Goal: Task Accomplishment & Management: Use online tool/utility

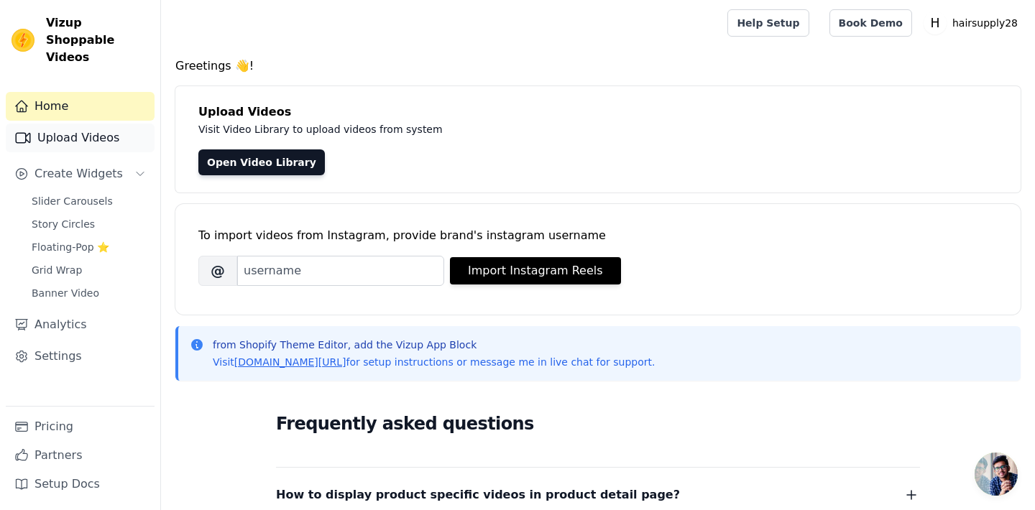
click at [86, 124] on link "Upload Videos" at bounding box center [80, 138] width 149 height 29
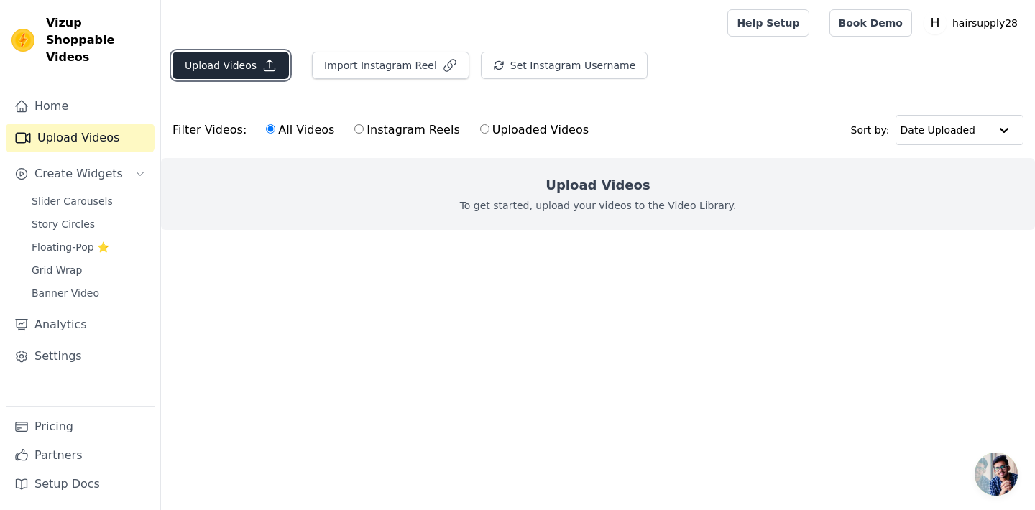
click at [216, 75] on button "Upload Videos" at bounding box center [231, 65] width 116 height 27
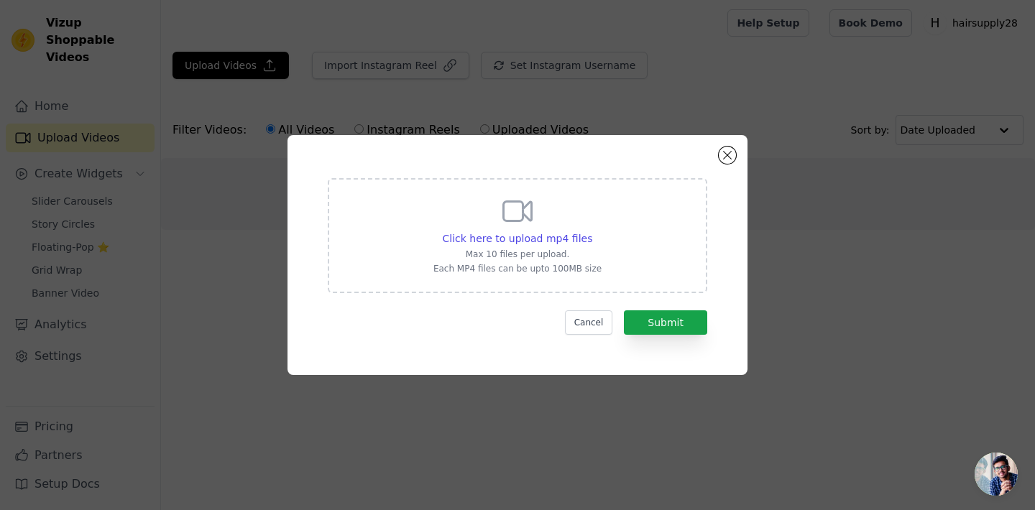
click at [493, 224] on div "Click here to upload mp4 files Max 10 files per upload. Each MP4 files can be u…" at bounding box center [517, 234] width 168 height 81
click at [592, 231] on input "Click here to upload mp4 files Max 10 files per upload. Each MP4 files can be u…" at bounding box center [592, 231] width 1 height 1
type input "C:\fakepath\The ultimate hair wash routine, with #MonPlatin 🎀 Our HyLoren Colou…"
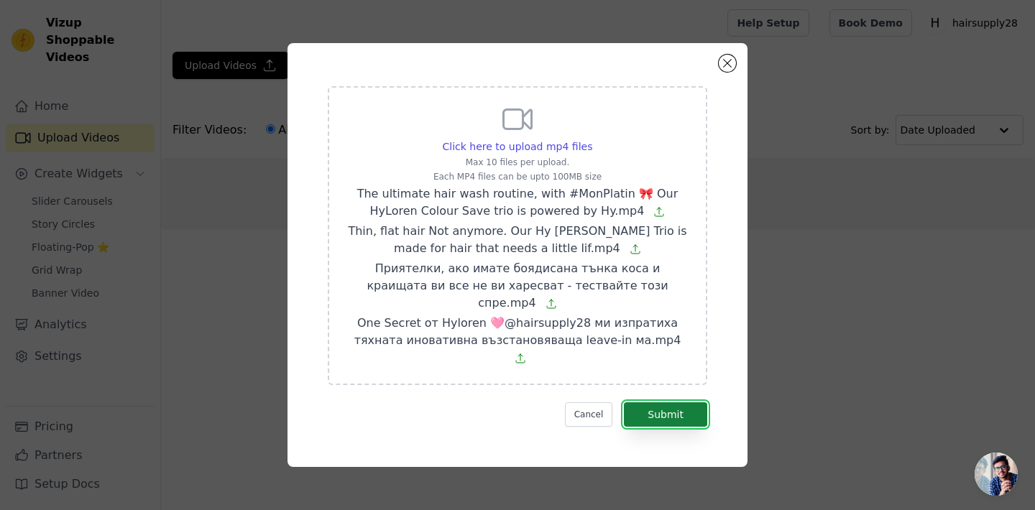
click at [666, 403] on button "Submit" at bounding box center [665, 415] width 83 height 24
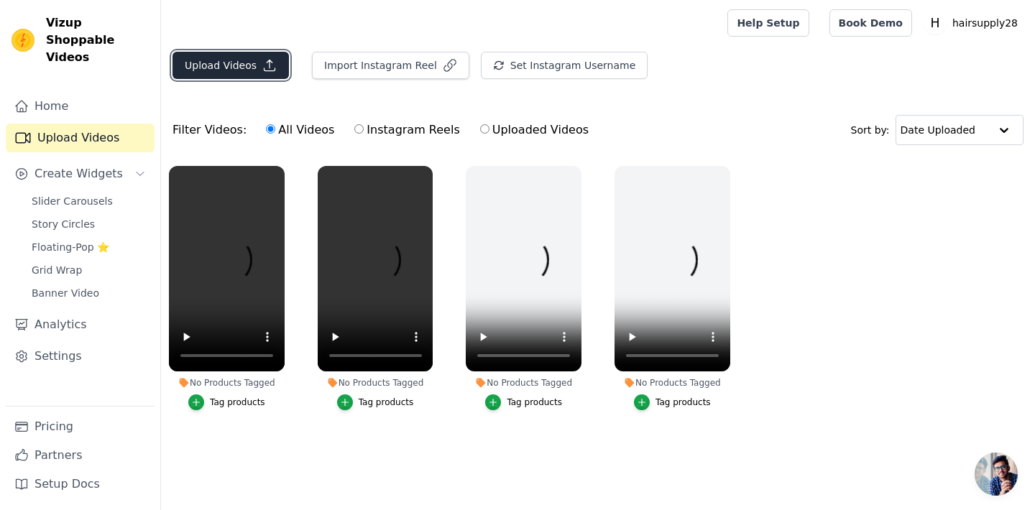
click at [248, 64] on button "Upload Videos" at bounding box center [231, 65] width 116 height 27
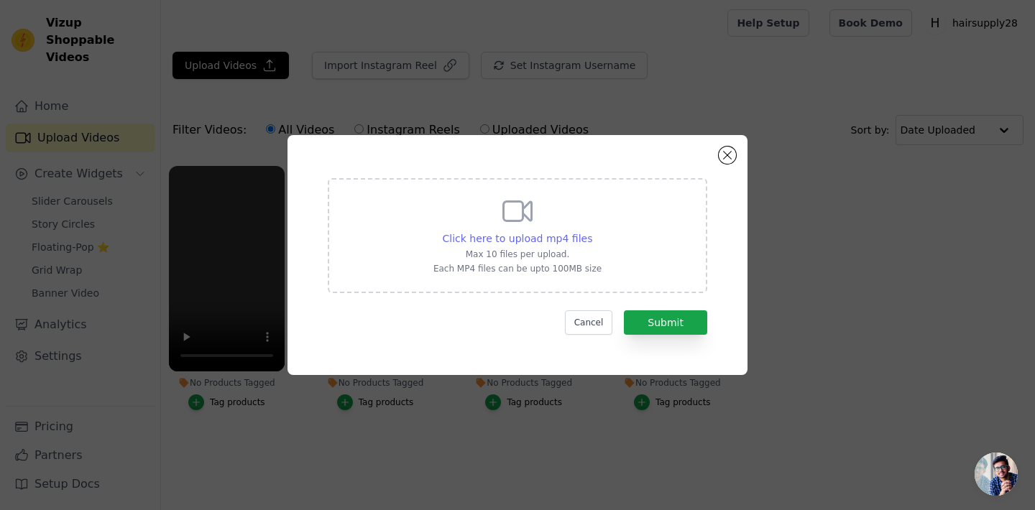
click at [572, 242] on span "Click here to upload mp4 files" at bounding box center [518, 239] width 150 height 12
click at [592, 231] on input "Click here to upload mp4 files Max 10 files per upload. Each MP4 files can be u…" at bounding box center [592, 231] width 1 height 1
type input "C:\fakepath\1757421244851222.mp4"
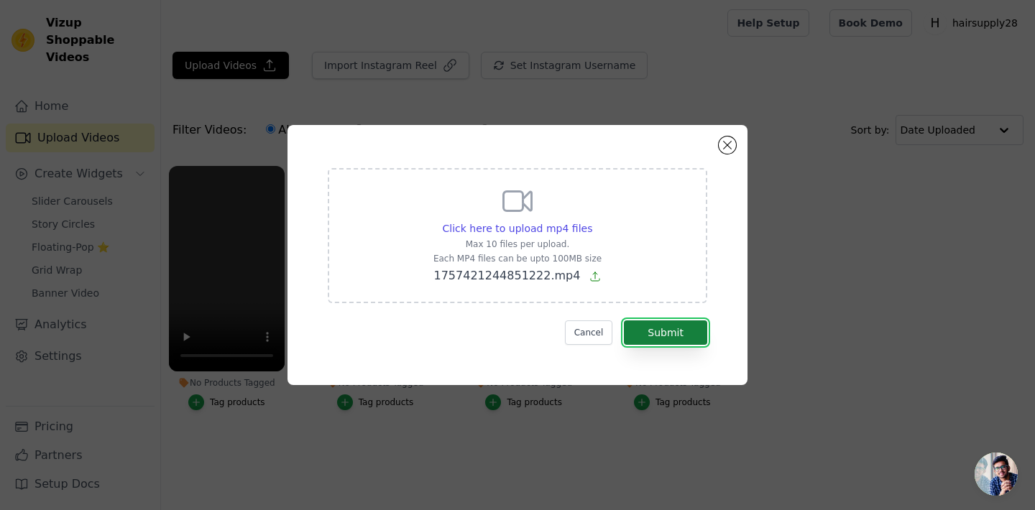
click at [660, 336] on button "Submit" at bounding box center [665, 333] width 83 height 24
click at [729, 148] on button "Close modal" at bounding box center [727, 145] width 17 height 17
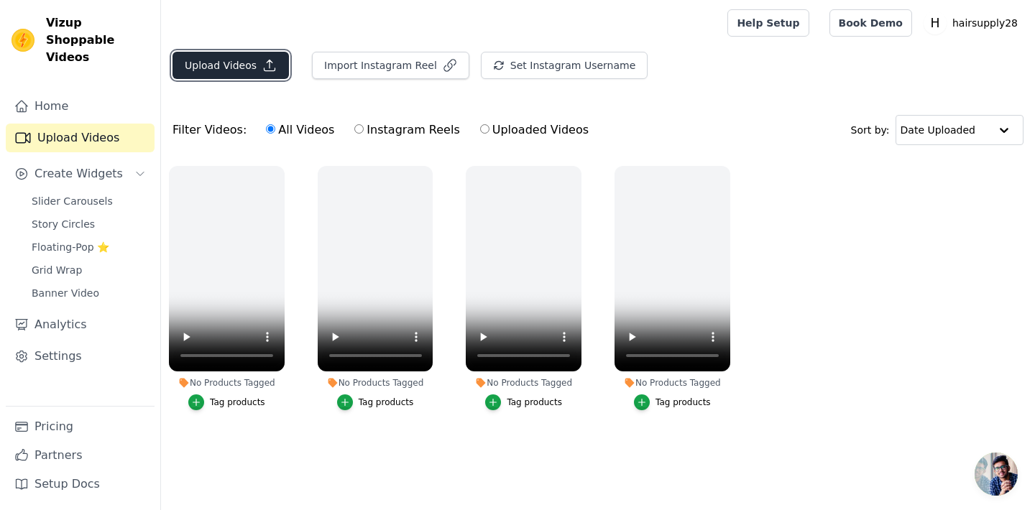
click at [221, 63] on button "Upload Videos" at bounding box center [231, 65] width 116 height 27
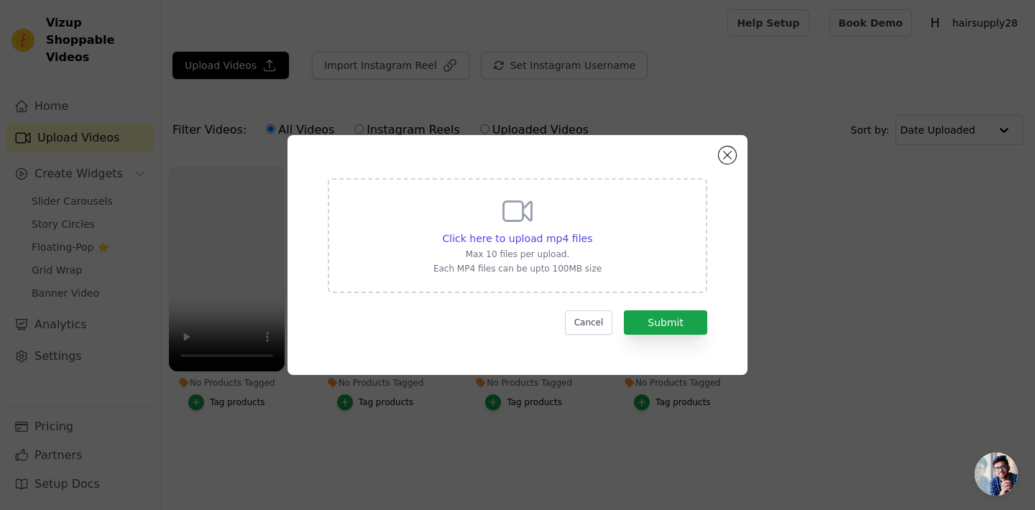
click at [518, 205] on icon at bounding box center [517, 211] width 35 height 35
click at [592, 231] on input "Click here to upload mp4 files Max 10 files per upload. Each MP4 files can be u…" at bounding box center [592, 231] width 1 height 1
click at [514, 242] on span "Click here to upload mp4 files" at bounding box center [518, 239] width 150 height 12
click at [592, 231] on input "Click here to upload mp4 files Max 10 files per upload. Each MP4 files can be u…" at bounding box center [592, 231] width 1 height 1
type input "C:\fakepath\1003.mp4"
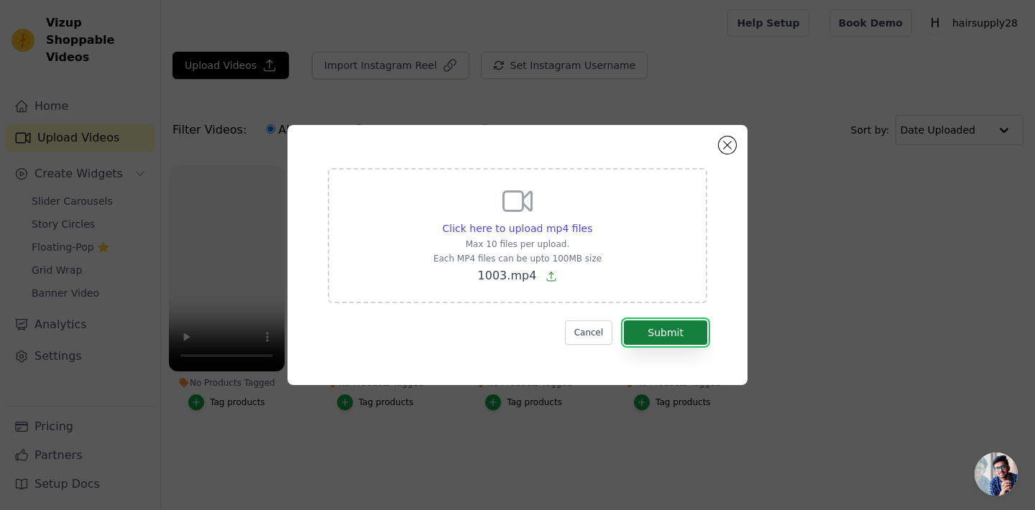
click at [674, 335] on button "Submit" at bounding box center [665, 333] width 83 height 24
click at [731, 142] on button "Close modal" at bounding box center [727, 145] width 17 height 17
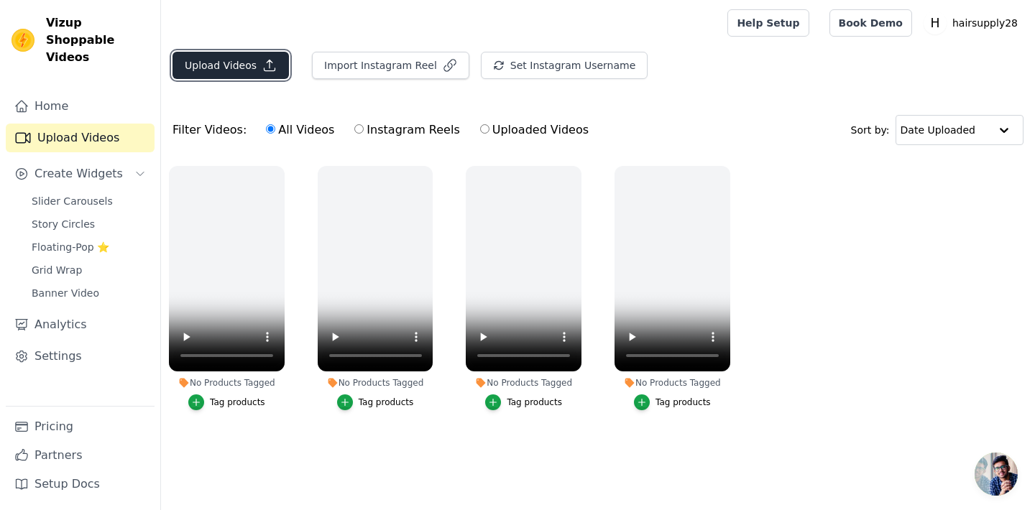
click at [264, 76] on button "Upload Videos" at bounding box center [231, 65] width 116 height 27
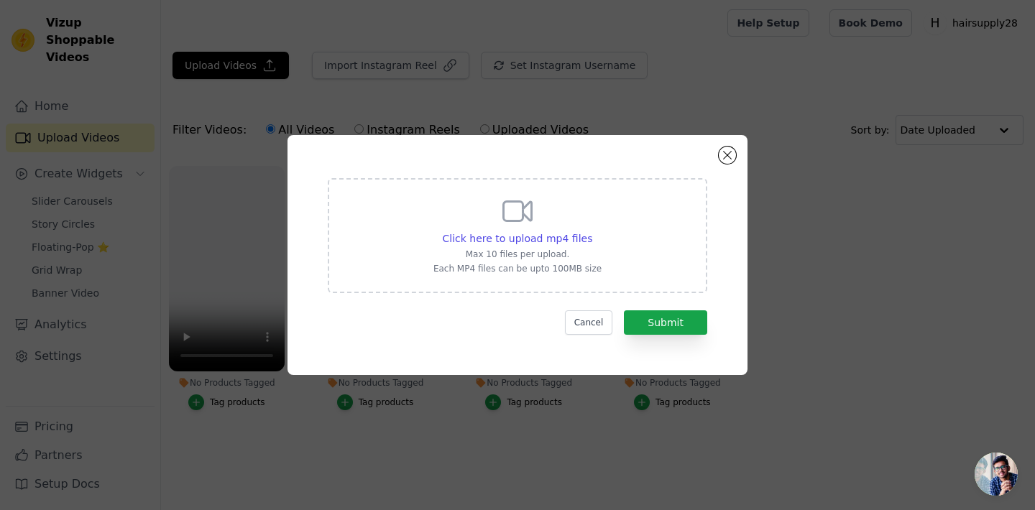
click at [572, 228] on div "Click here to upload mp4 files Max 10 files per upload. Each MP4 files can be u…" at bounding box center [517, 234] width 168 height 81
click at [592, 231] on input "Click here to upload mp4 files Max 10 files per upload. Each MP4 files can be u…" at bounding box center [592, 231] width 1 height 1
click at [528, 229] on div "Click here to upload mp4 files Max 10 files per upload. Each MP4 files can be u…" at bounding box center [517, 234] width 168 height 81
click at [592, 231] on input "Click here to upload mp4 files Max 10 files per upload. Each MP4 files can be u…" at bounding box center [592, 231] width 1 height 1
type input "C:\fakepath\1003.mp4"
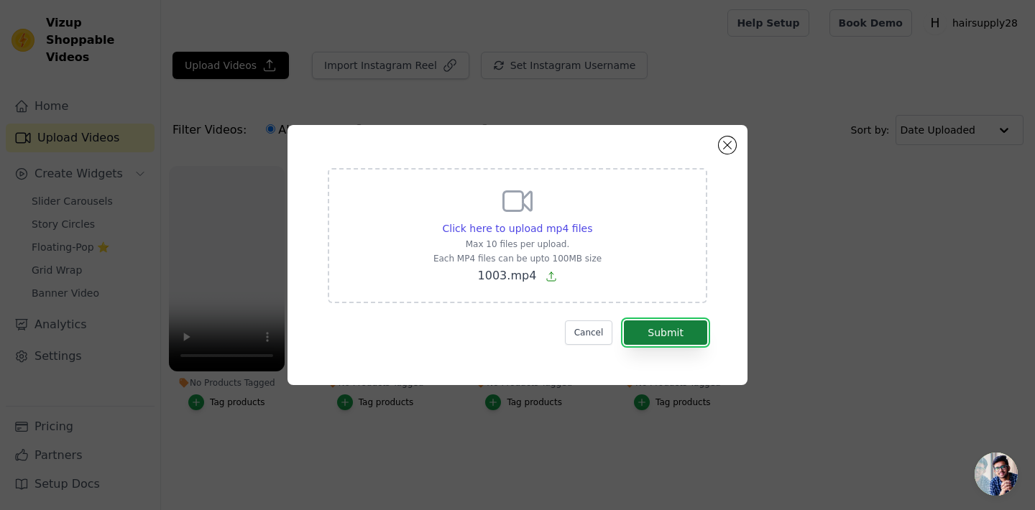
click at [675, 341] on button "Submit" at bounding box center [665, 333] width 83 height 24
click at [730, 141] on button "Close modal" at bounding box center [727, 145] width 17 height 17
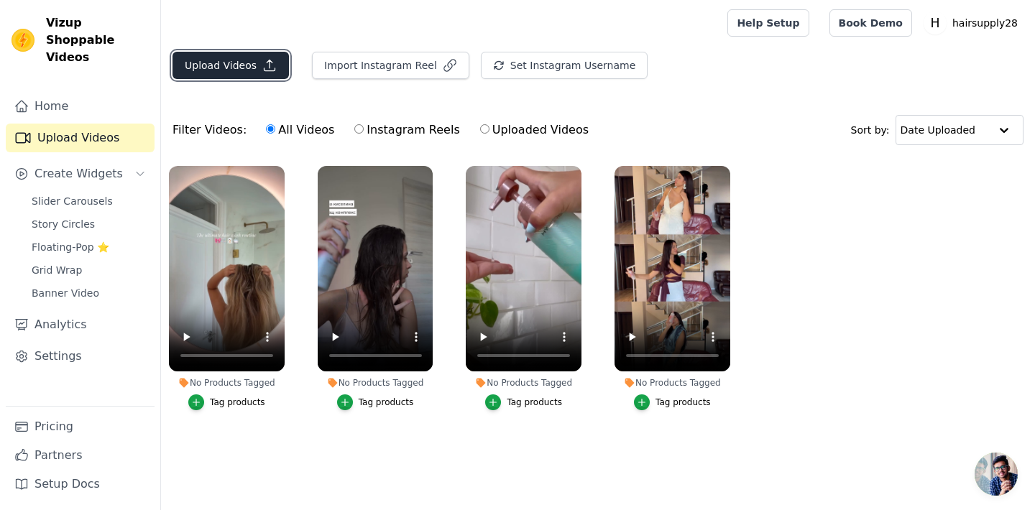
click at [269, 69] on icon "button" at bounding box center [269, 65] width 14 height 14
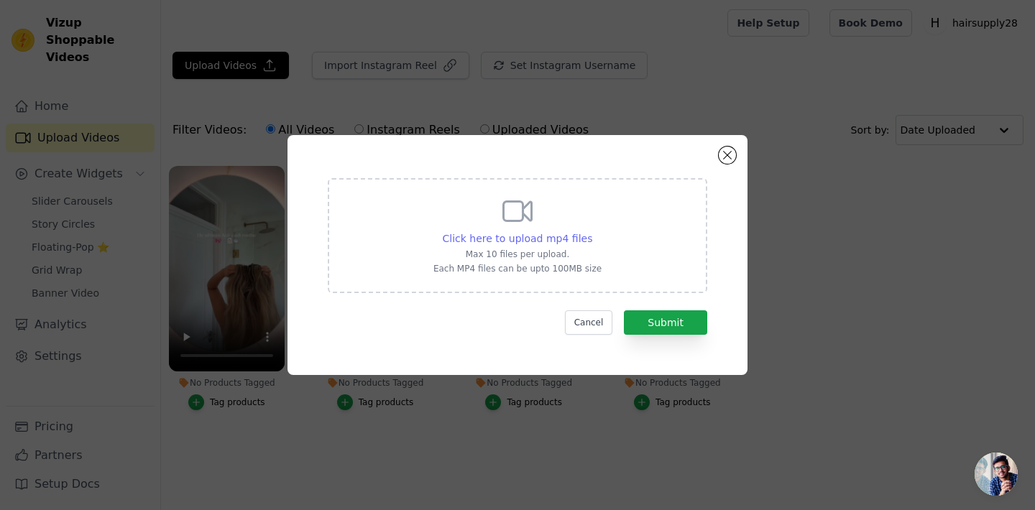
click at [469, 236] on span "Click here to upload mp4 files" at bounding box center [518, 239] width 150 height 12
click at [592, 231] on input "Click here to upload mp4 files Max 10 files per upload. Each MP4 files can be u…" at bounding box center [592, 231] width 1 height 1
type input "C:\fakepath\1003.mp4"
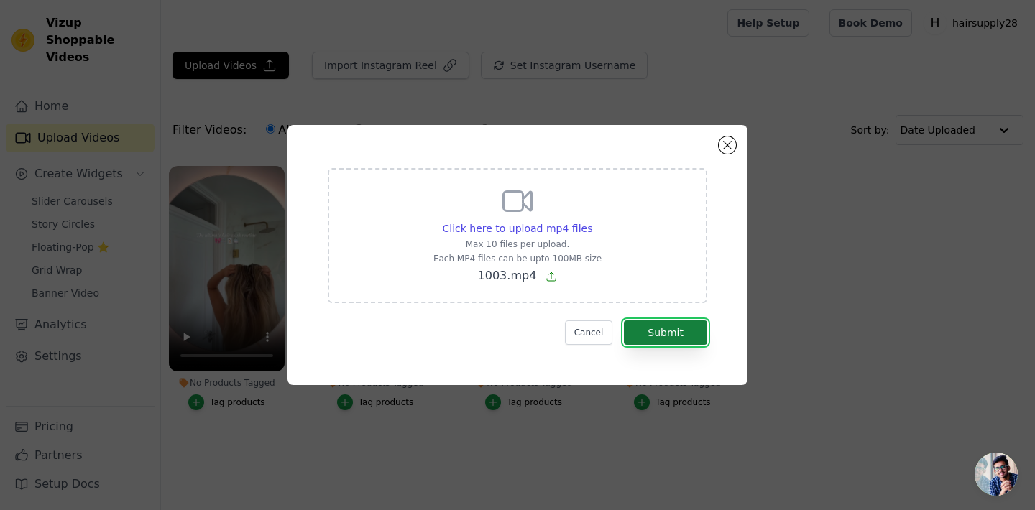
click at [669, 335] on button "Submit" at bounding box center [665, 333] width 83 height 24
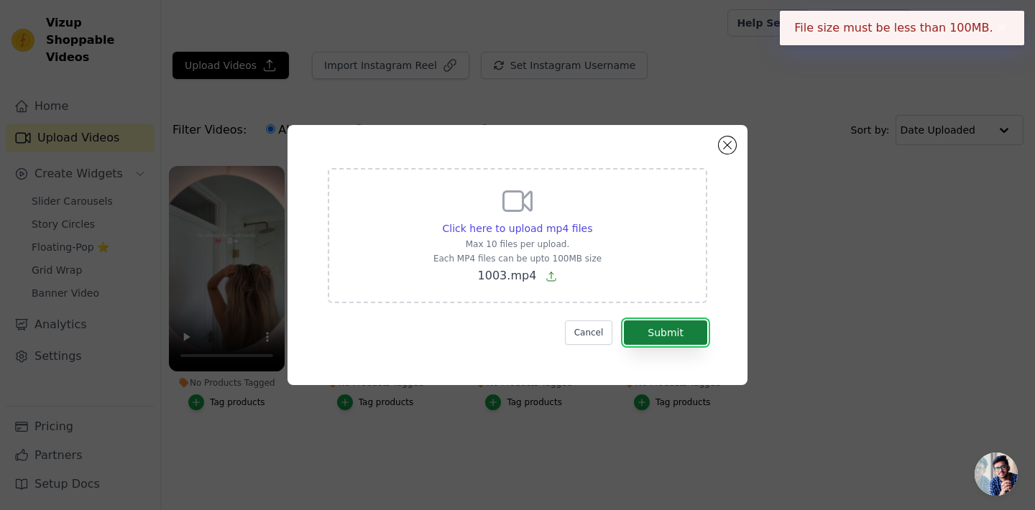
click at [668, 334] on button "Submit" at bounding box center [665, 333] width 83 height 24
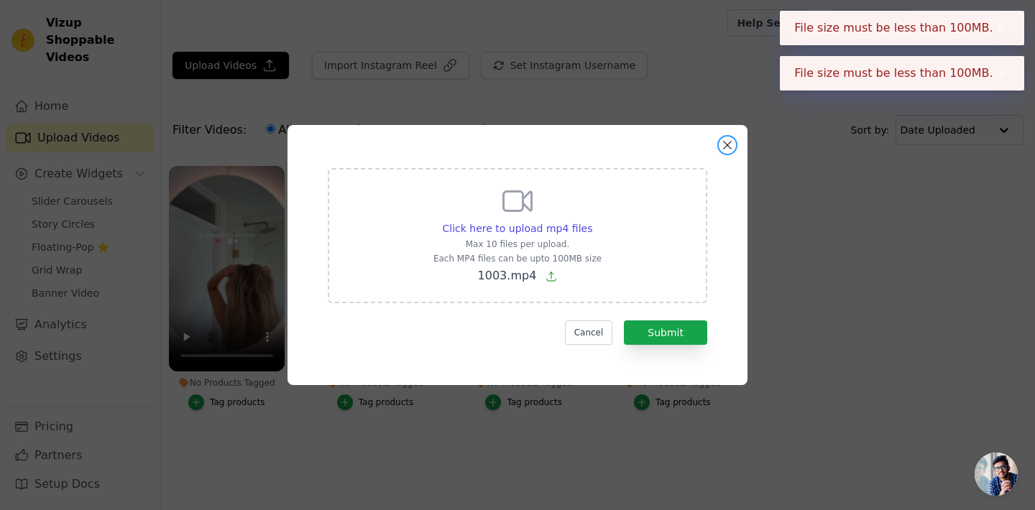
click at [728, 142] on button "Close modal" at bounding box center [727, 145] width 17 height 17
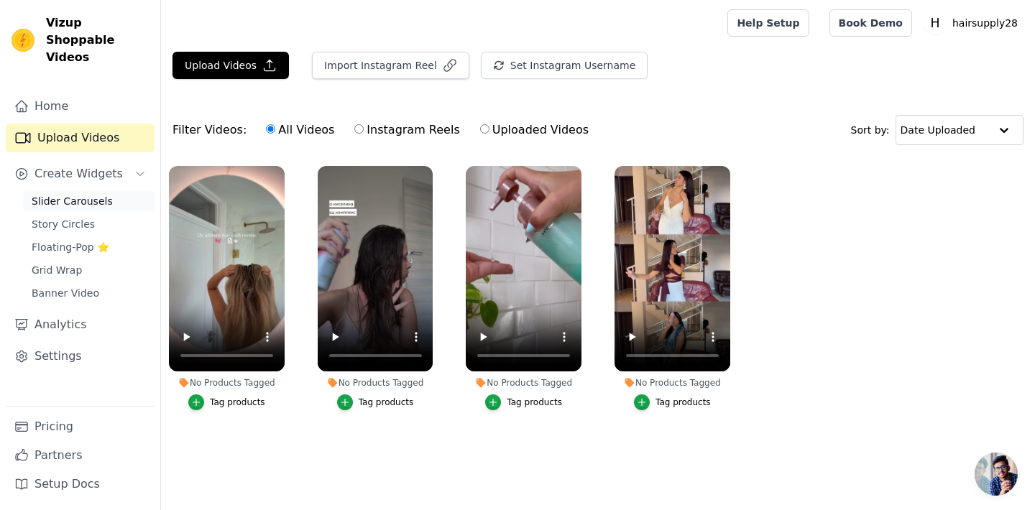
click at [88, 194] on span "Slider Carousels" at bounding box center [72, 201] width 81 height 14
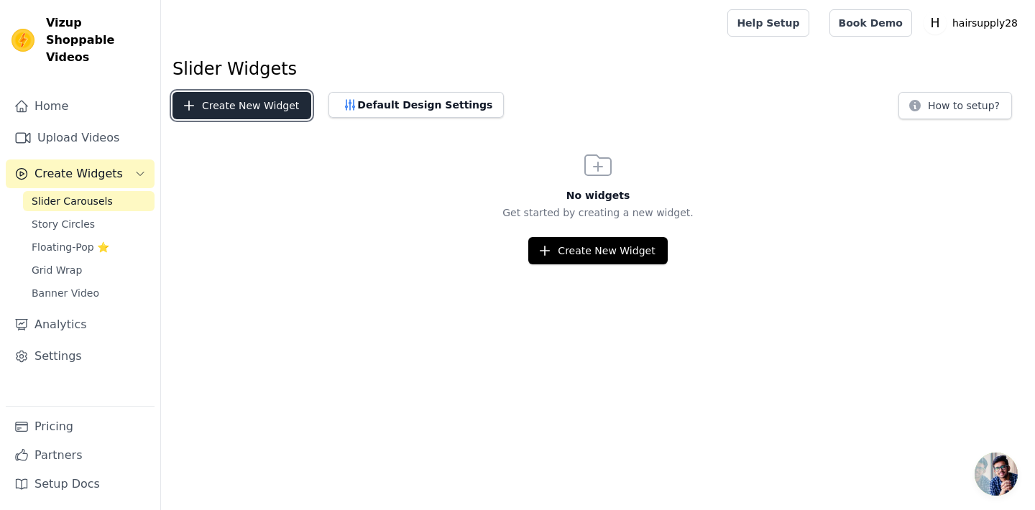
click at [240, 104] on button "Create New Widget" at bounding box center [242, 105] width 139 height 27
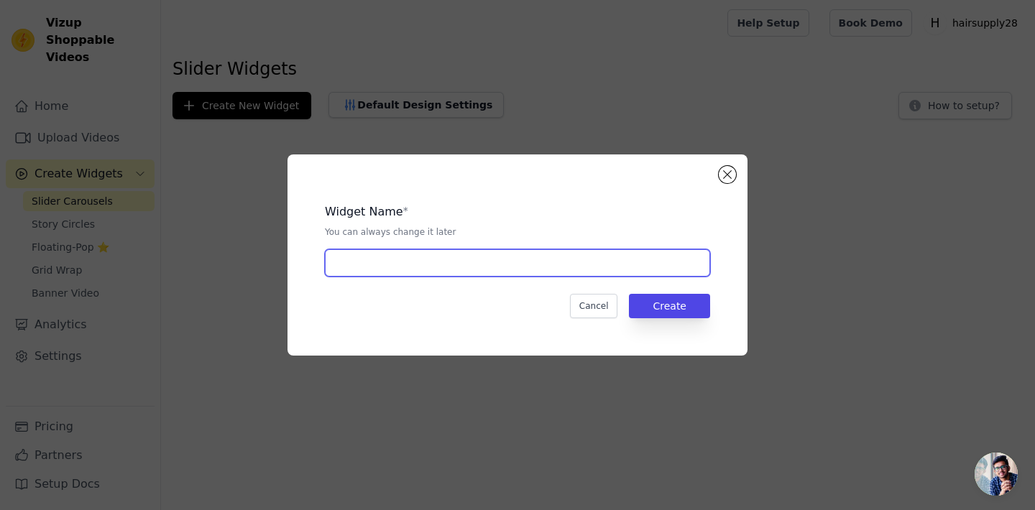
click at [449, 265] on input "text" at bounding box center [517, 262] width 385 height 27
type input "page-videos"
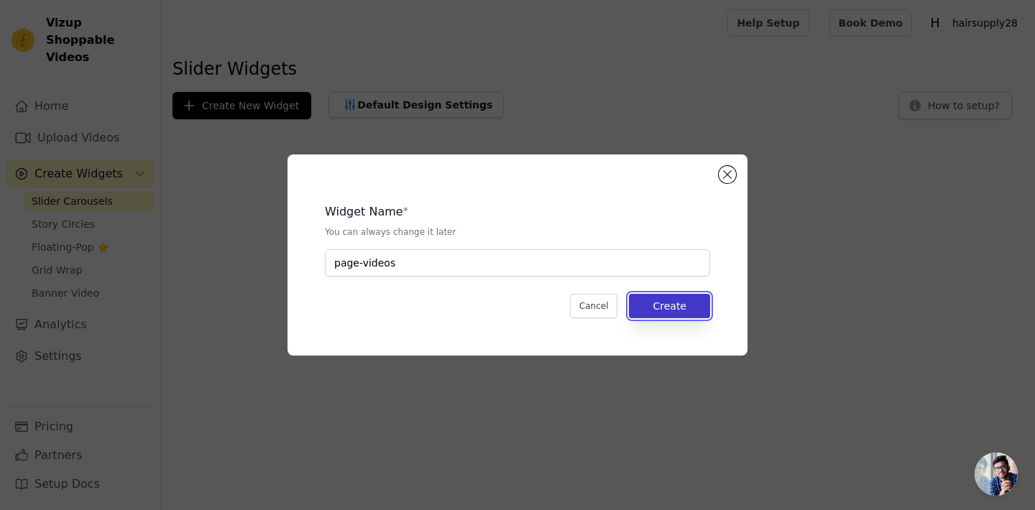
click at [691, 311] on button "Create" at bounding box center [669, 306] width 81 height 24
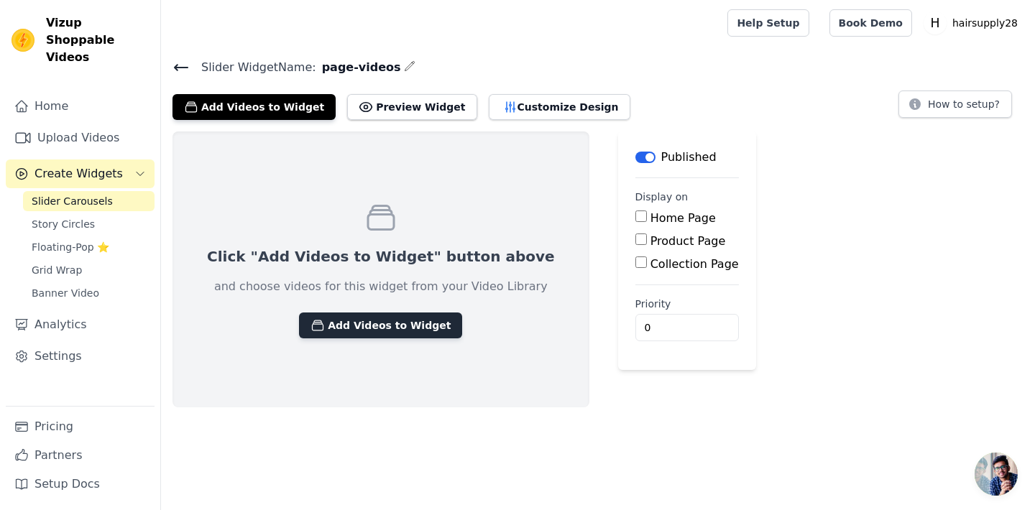
click at [369, 331] on button "Add Videos to Widget" at bounding box center [380, 326] width 163 height 26
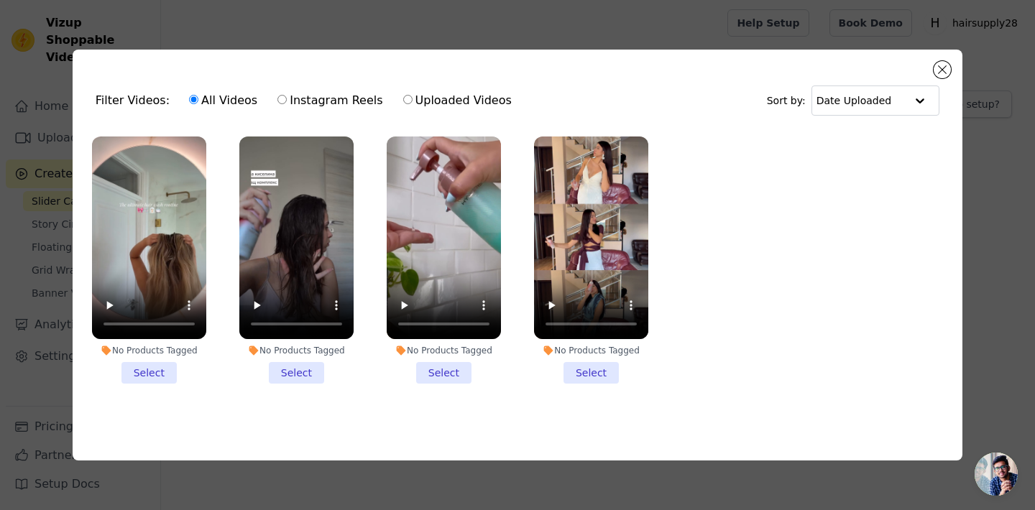
click at [158, 378] on li "No Products Tagged Select" at bounding box center [149, 261] width 114 height 248
click at [0, 0] on input "No Products Tagged Select" at bounding box center [0, 0] width 0 height 0
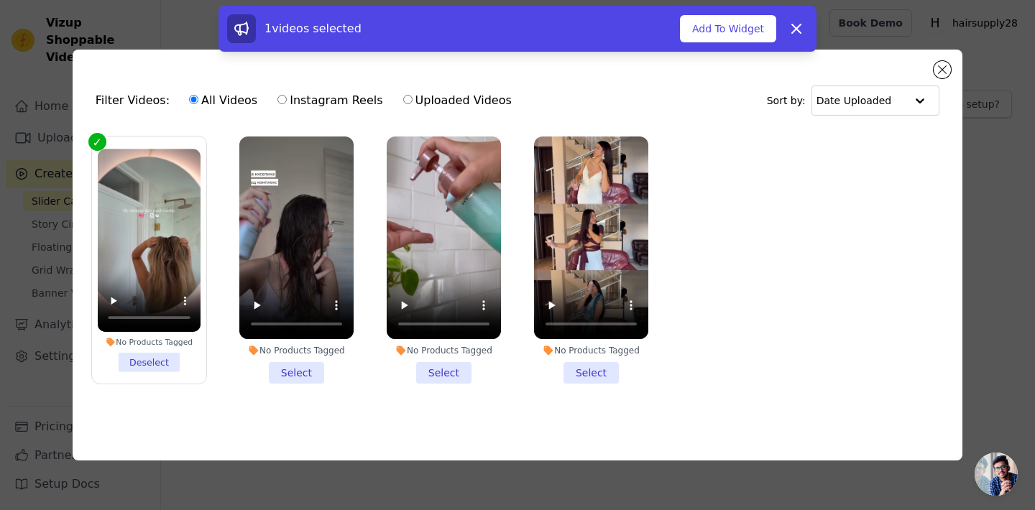
click at [303, 377] on li "No Products Tagged Select" at bounding box center [296, 261] width 114 height 248
click at [0, 0] on input "No Products Tagged Select" at bounding box center [0, 0] width 0 height 0
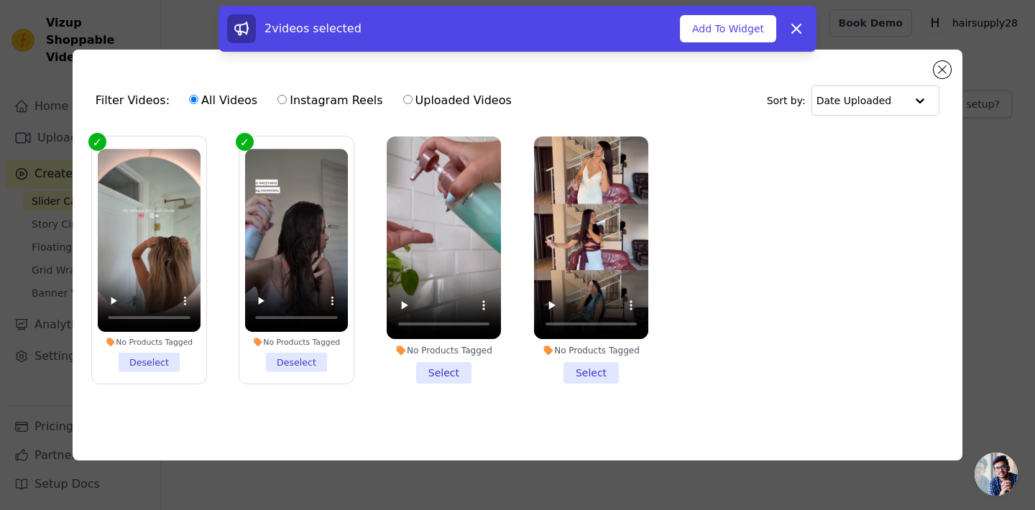
click at [427, 374] on li "No Products Tagged Select" at bounding box center [444, 261] width 114 height 248
click at [0, 0] on input "No Products Tagged Select" at bounding box center [0, 0] width 0 height 0
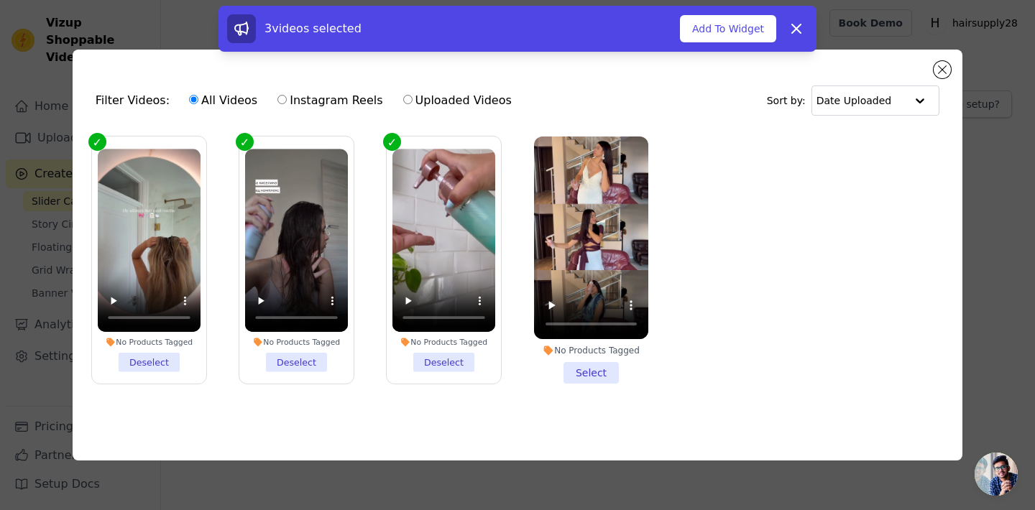
click at [585, 380] on li "No Products Tagged Select" at bounding box center [591, 261] width 114 height 248
click at [0, 0] on input "No Products Tagged Select" at bounding box center [0, 0] width 0 height 0
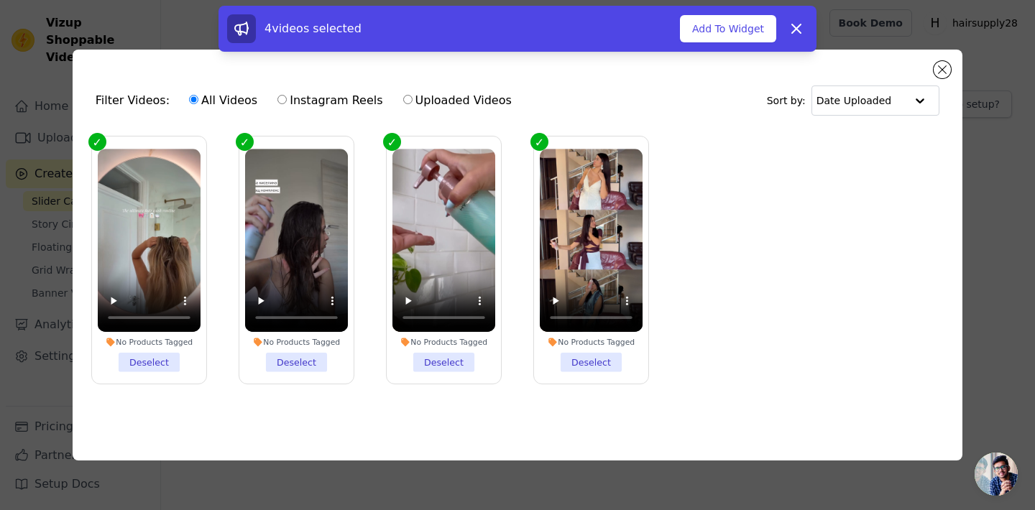
click at [863, 267] on ul "No Products Tagged Deselect No Products Tagged Deselect No Products Tagged Dese…" at bounding box center [517, 272] width 867 height 287
click at [731, 35] on button "Add To Widget" at bounding box center [728, 28] width 96 height 27
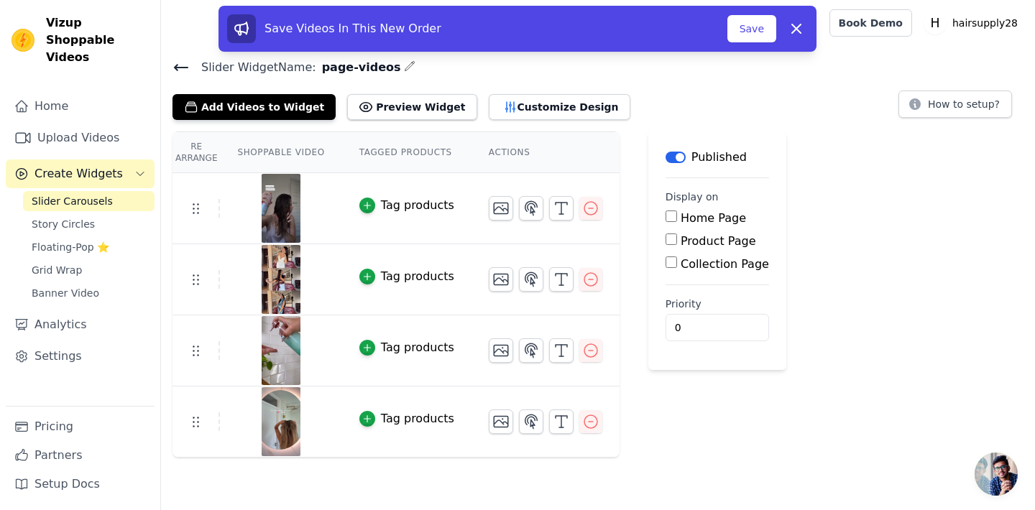
click at [671, 240] on input "Product Page" at bounding box center [672, 240] width 12 height 12
checkbox input "true"
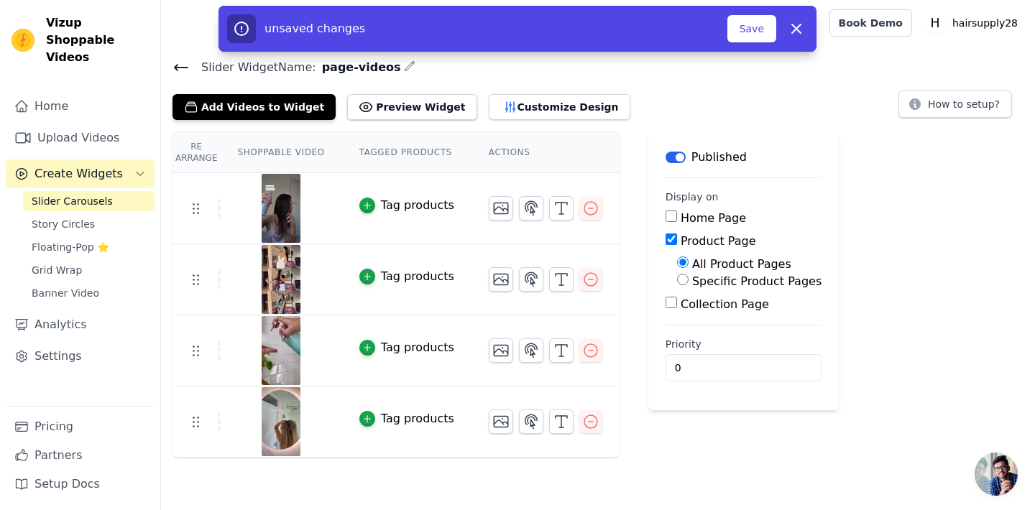
click at [667, 216] on input "Home Page" at bounding box center [672, 217] width 12 height 12
checkbox input "true"
click at [422, 103] on button "Preview Widget" at bounding box center [411, 107] width 129 height 26
click at [140, 168] on icon "Sidebar" at bounding box center [140, 174] width 12 height 12
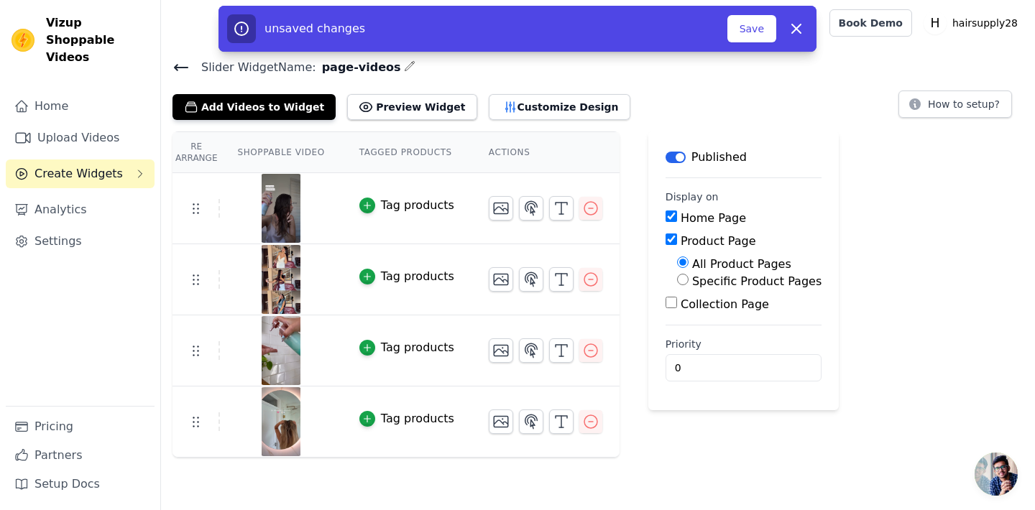
click at [140, 168] on icon "Sidebar" at bounding box center [140, 174] width 12 height 12
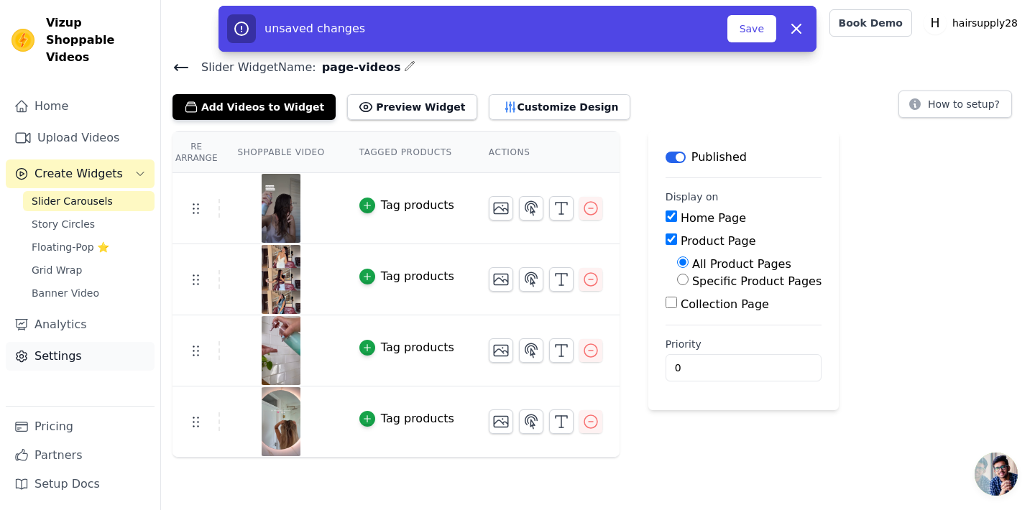
click at [55, 342] on link "Settings" at bounding box center [80, 356] width 149 height 29
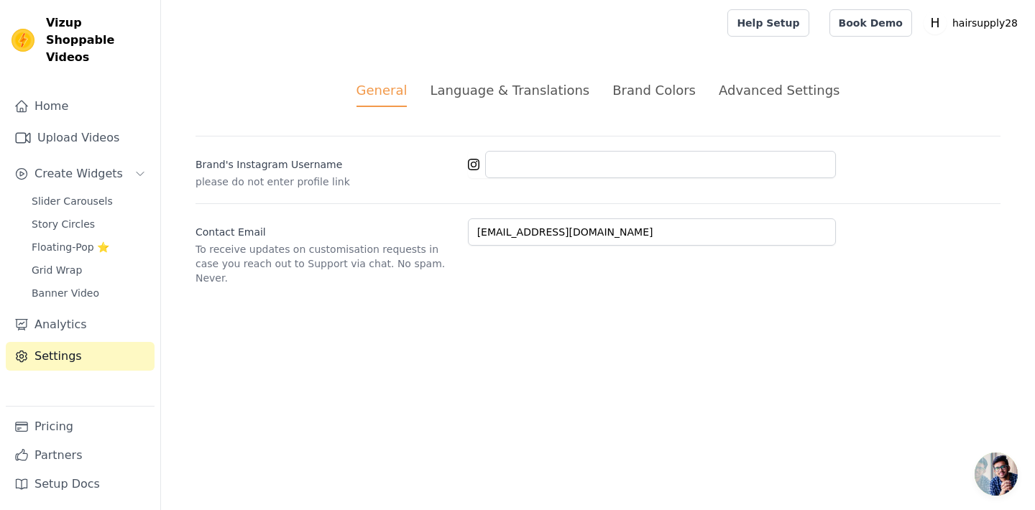
click at [745, 95] on div "Advanced Settings" at bounding box center [779, 90] width 121 height 19
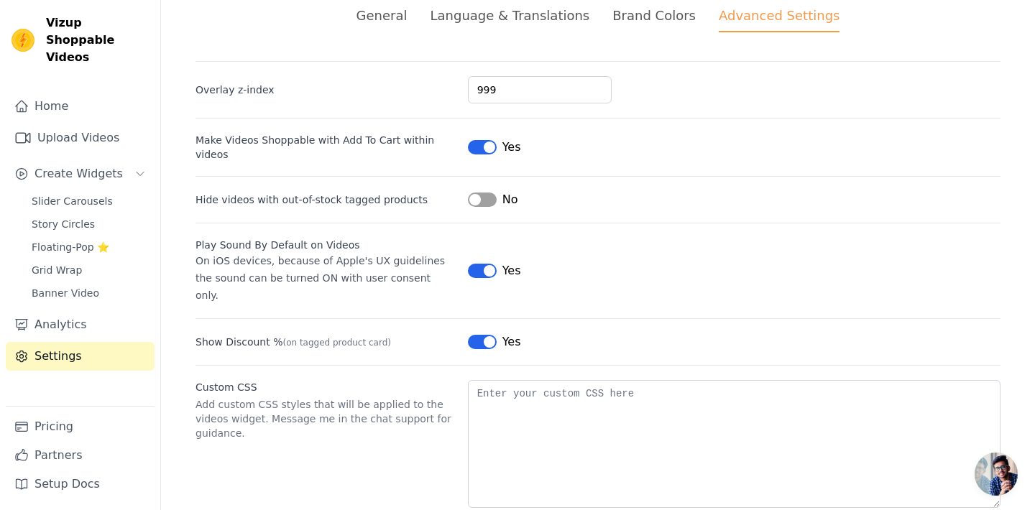
scroll to position [78, 0]
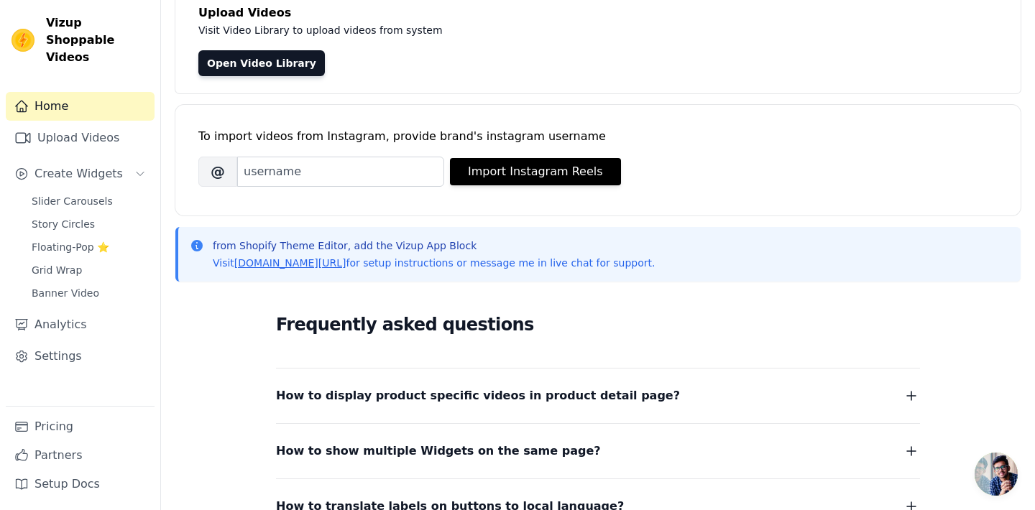
scroll to position [133, 0]
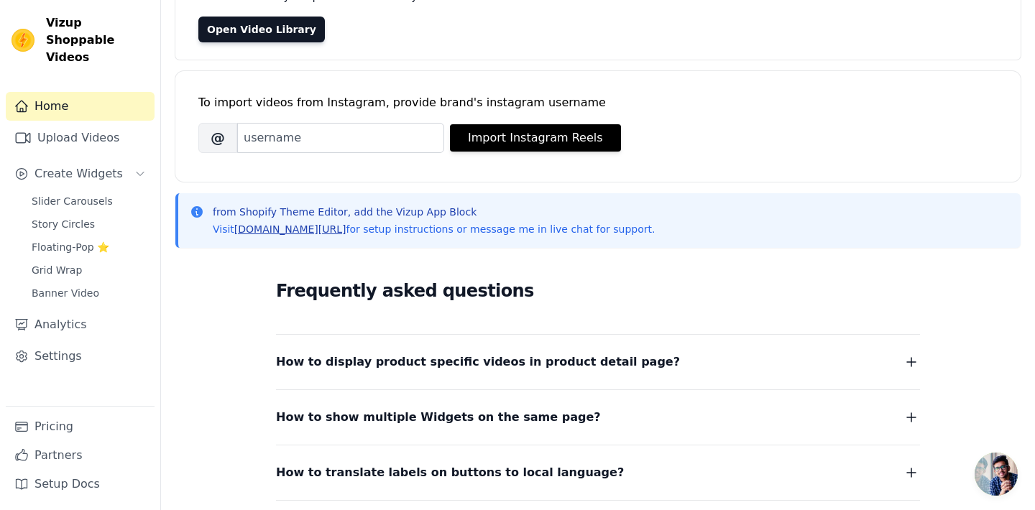
click at [321, 230] on link "vizupcommerce.com/docs" at bounding box center [290, 230] width 112 height 12
click at [63, 194] on span "Slider Carousels" at bounding box center [72, 201] width 81 height 14
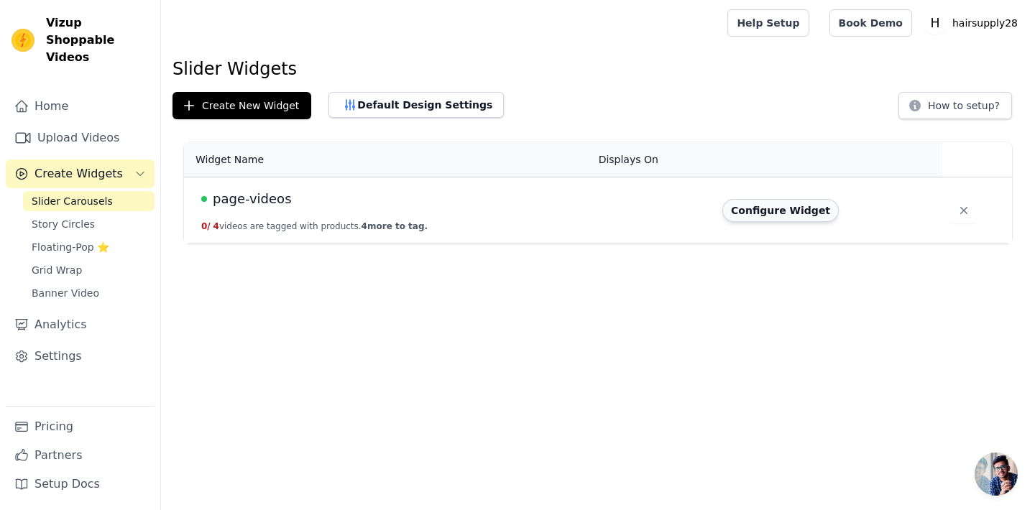
click at [762, 215] on button "Configure Widget" at bounding box center [780, 210] width 116 height 23
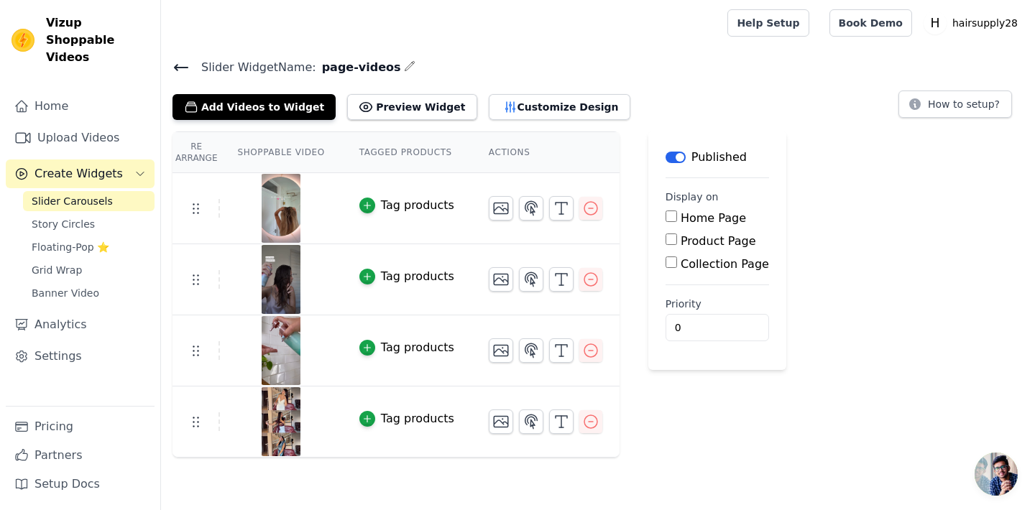
click at [668, 239] on input "Product Page" at bounding box center [672, 240] width 12 height 12
checkbox input "true"
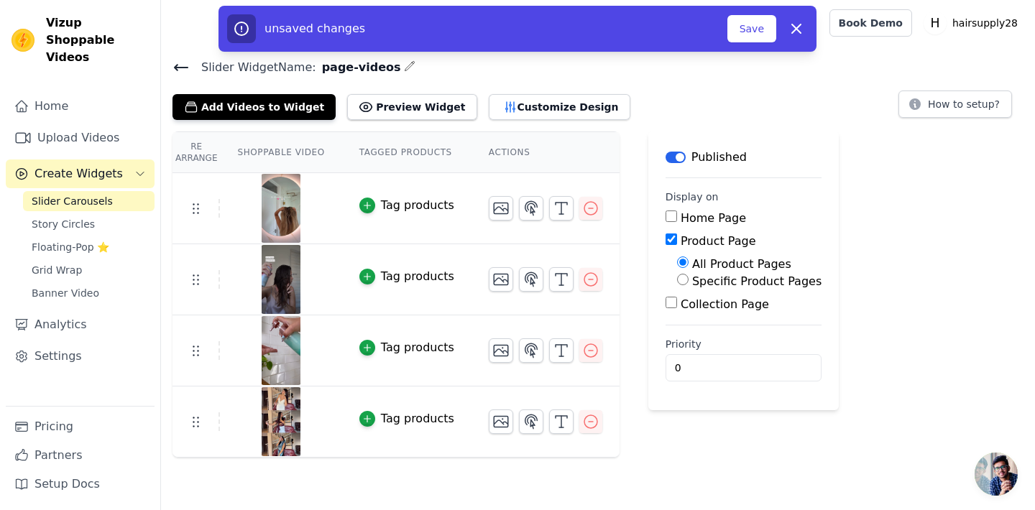
click at [667, 218] on input "Home Page" at bounding box center [672, 217] width 12 height 12
checkbox input "true"
click at [758, 22] on button "Save" at bounding box center [752, 28] width 49 height 27
click at [747, 26] on button "Save" at bounding box center [752, 28] width 49 height 27
